Goal: Information Seeking & Learning: Understand process/instructions

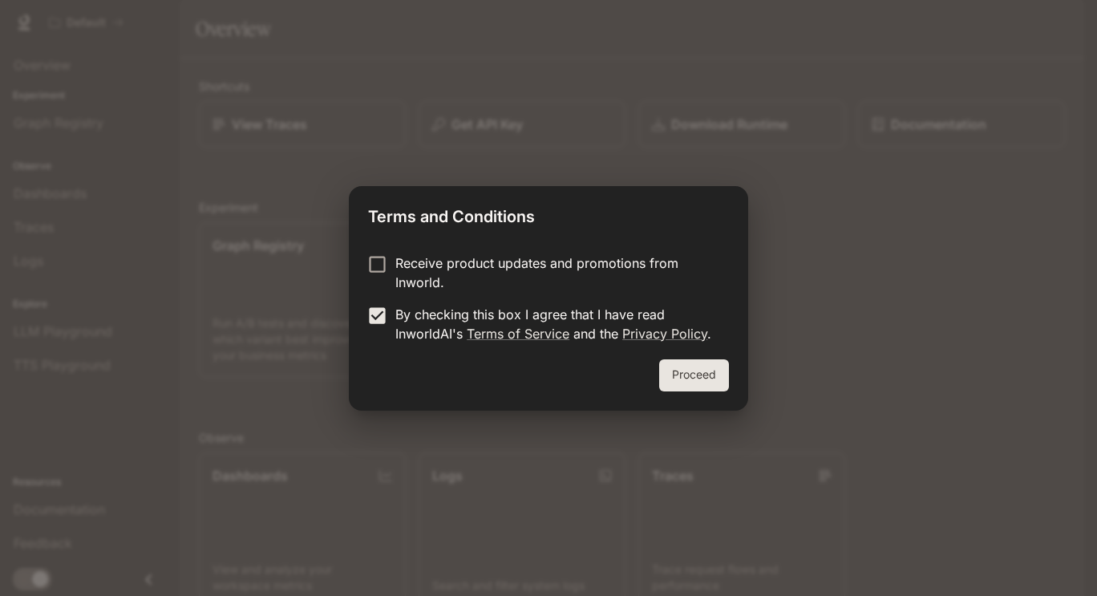
click at [702, 359] on button "Proceed" at bounding box center [694, 375] width 70 height 32
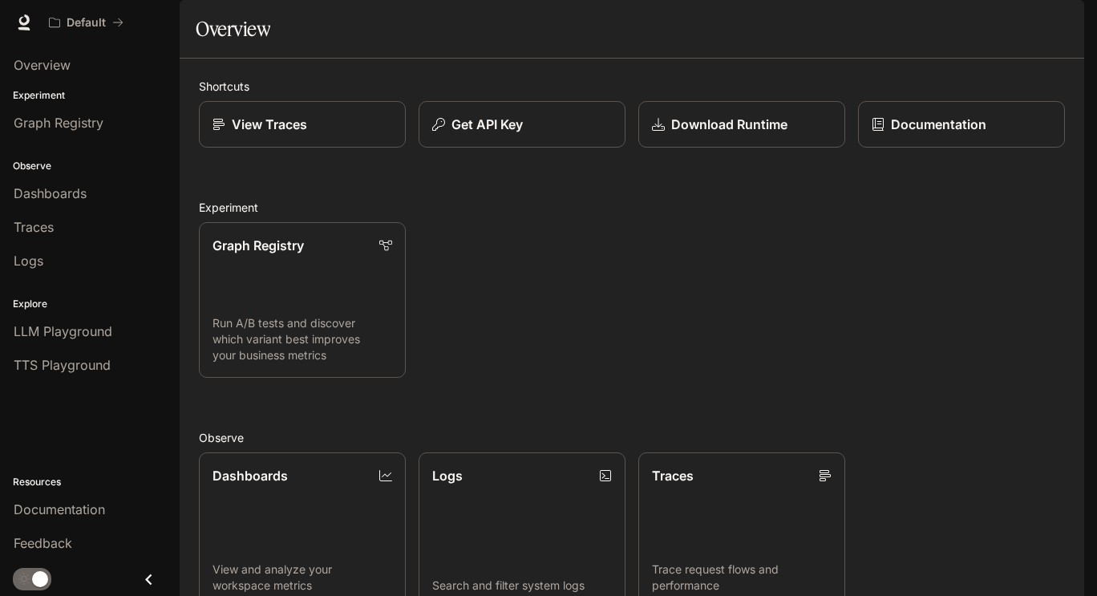
scroll to position [239, 0]
click at [565, 204] on div "Shortcuts View Traces Get API Key Download Runtime Documentation Experiment Gra…" at bounding box center [632, 457] width 866 height 759
click at [987, 27] on span "Documentation" at bounding box center [987, 23] width 79 height 20
